Goal: Download file/media

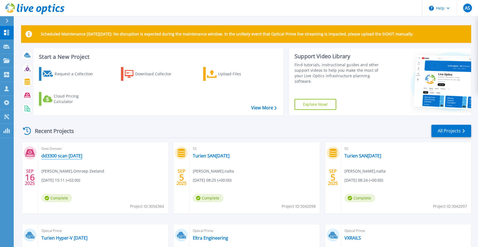
click at [65, 156] on link "dd3300 scan [DATE]" at bounding box center [61, 155] width 41 height 5
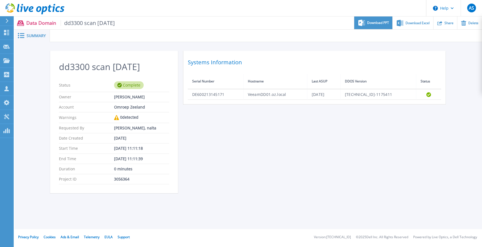
click at [370, 21] on span "Download PPT" at bounding box center [378, 22] width 22 height 3
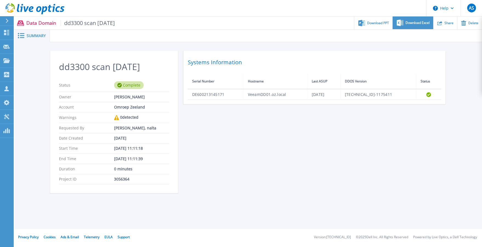
click at [412, 24] on span "Download Excel" at bounding box center [418, 22] width 24 height 3
click at [24, 32] on p "Dashboard" at bounding box center [24, 33] width 20 height 14
